Goal: Task Accomplishment & Management: Manage account settings

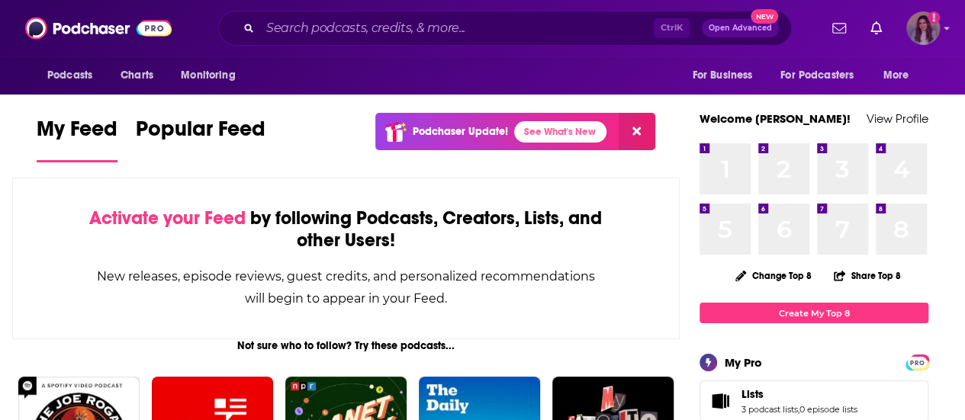
click at [929, 27] on img "Logged in as daniellegrant" at bounding box center [923, 28] width 34 height 34
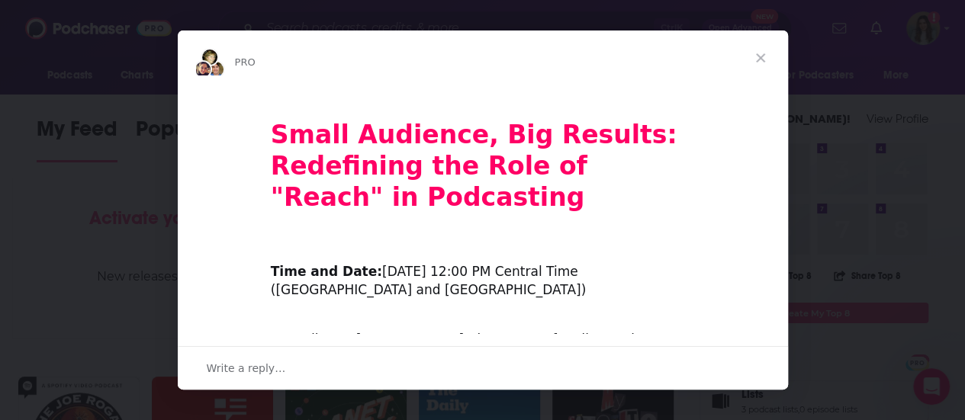
click at [851, 281] on div "Intercom messenger" at bounding box center [482, 210] width 965 height 420
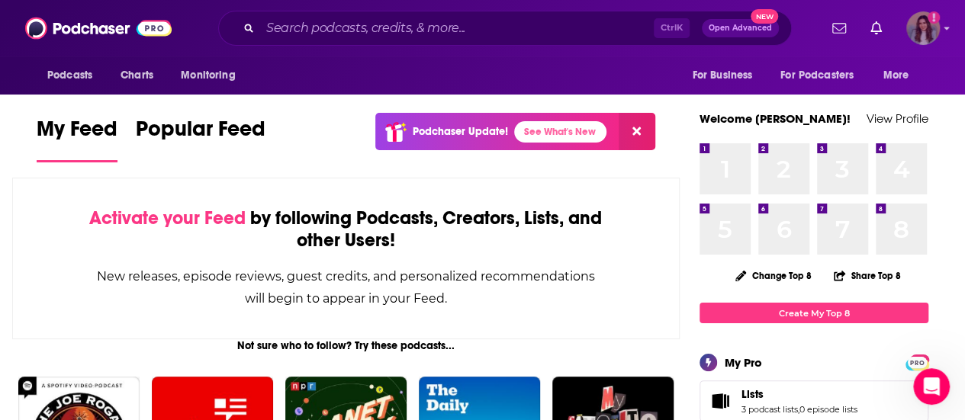
click at [932, 29] on img "Logged in as daniellegrant" at bounding box center [923, 28] width 34 height 34
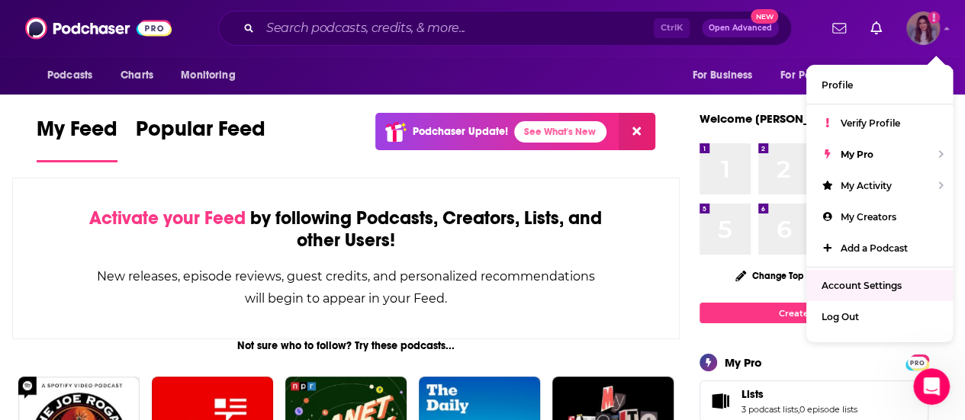
click at [862, 287] on span "Account Settings" at bounding box center [861, 285] width 80 height 11
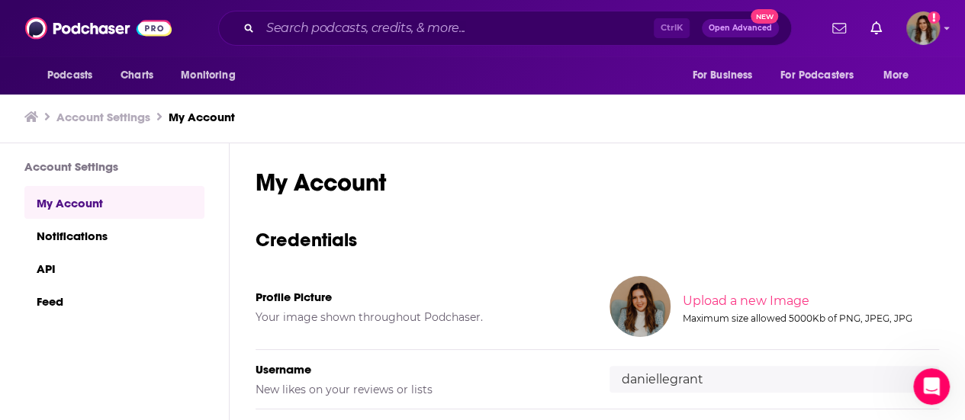
click at [929, 175] on h1 "My Account" at bounding box center [596, 183] width 683 height 30
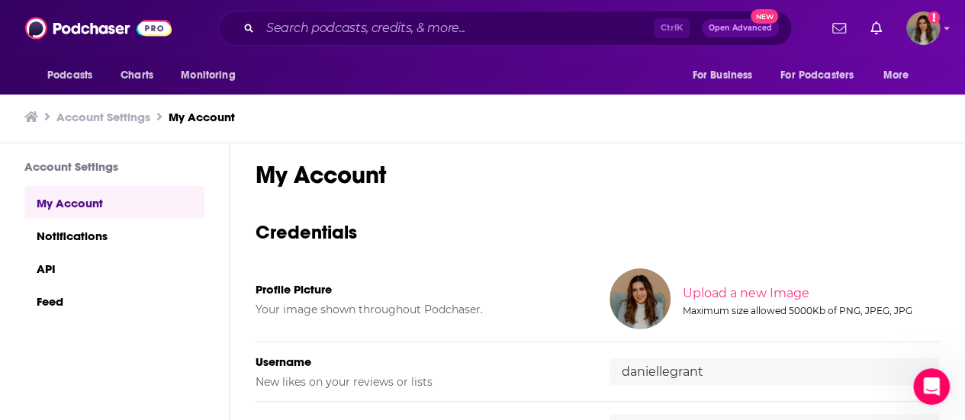
scroll to position [11, 0]
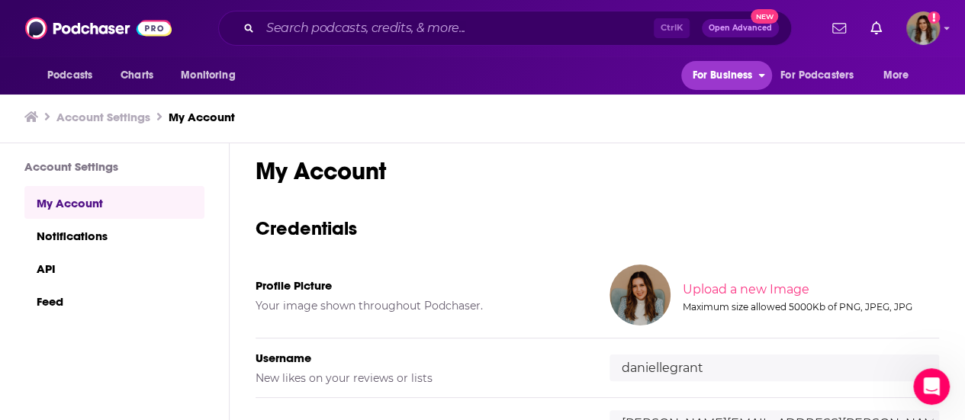
click at [741, 75] on span "For Business" at bounding box center [722, 75] width 60 height 21
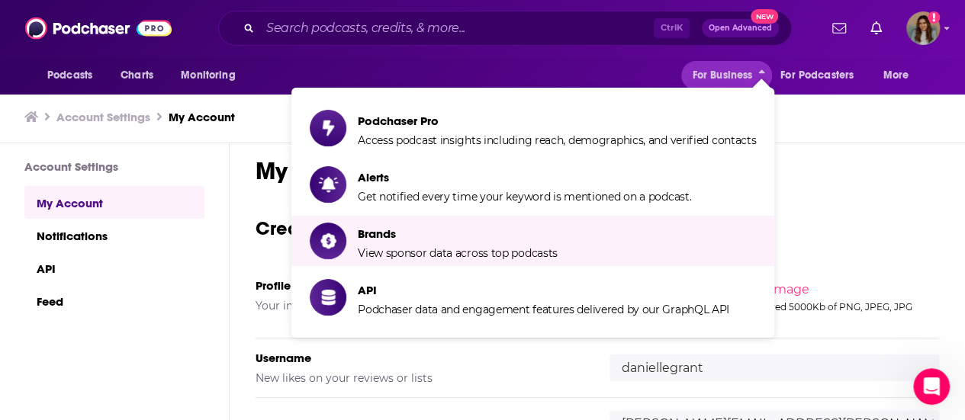
click at [249, 108] on div "Account Settings My Account" at bounding box center [482, 117] width 965 height 52
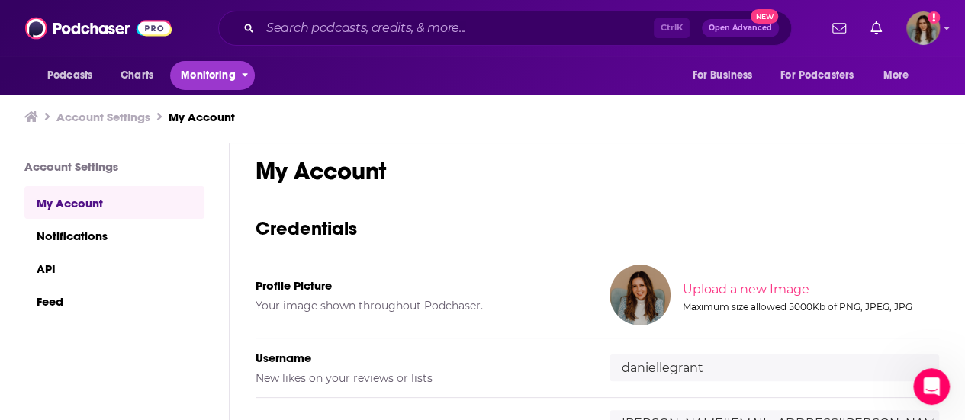
click at [224, 80] on span "Monitoring" at bounding box center [208, 75] width 54 height 21
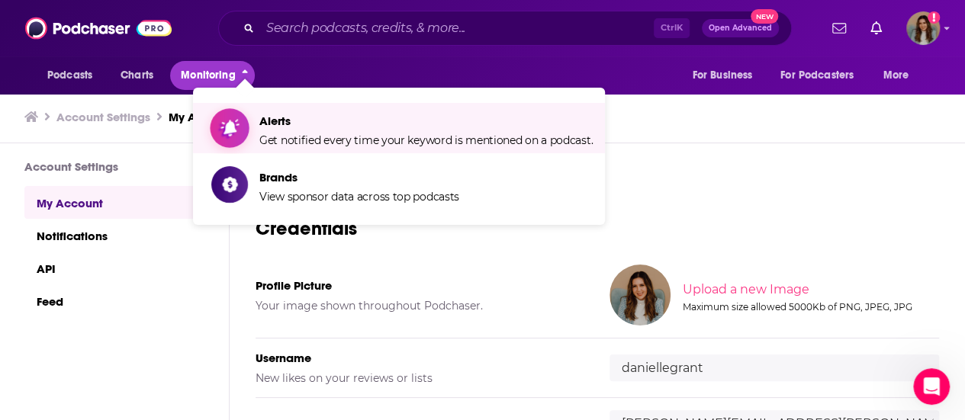
drag, startPoint x: 224, startPoint y: 80, endPoint x: 250, endPoint y: 124, distance: 51.3
click at [250, 124] on div "Podcasts Charts Monitoring Ctrl K Open Advanced New For Business For Podcasters…" at bounding box center [482, 210] width 965 height 421
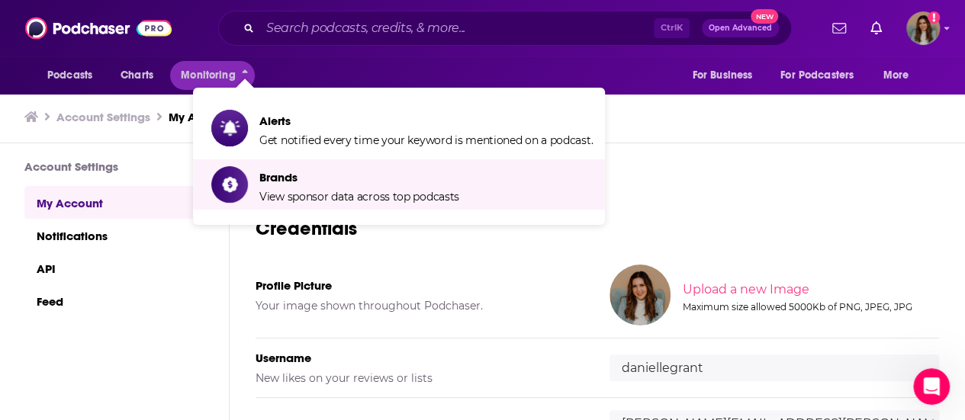
click at [680, 147] on div "My Account Credentials Profile Picture Your image shown throughout Podchaser. U…" at bounding box center [597, 281] width 735 height 277
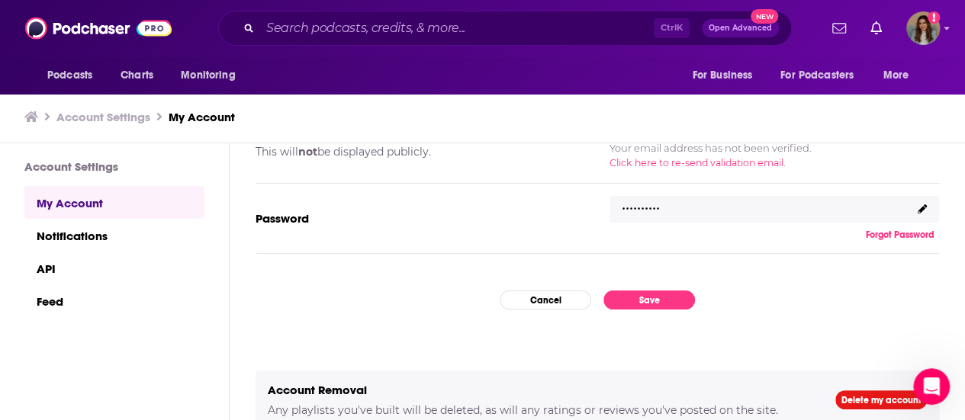
scroll to position [316, 0]
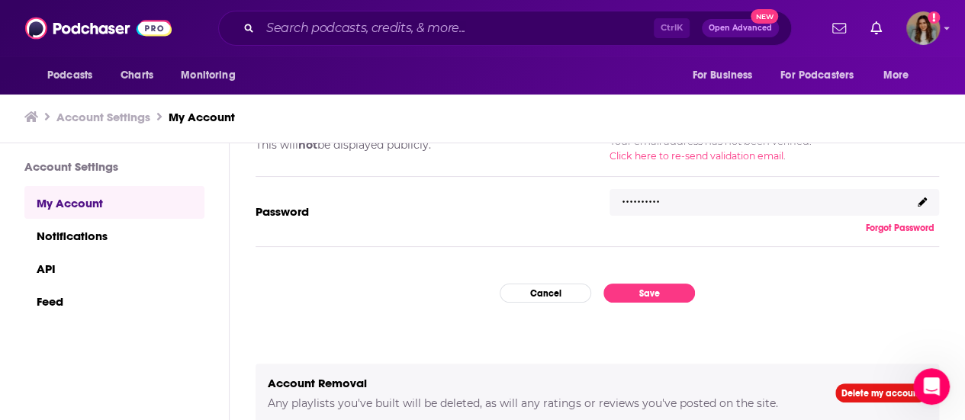
click at [932, 95] on div "Account Settings My Account" at bounding box center [482, 117] width 965 height 52
click at [883, 116] on div "Account Settings My Account" at bounding box center [476, 117] width 904 height 14
